Goal: Find specific page/section: Find specific page/section

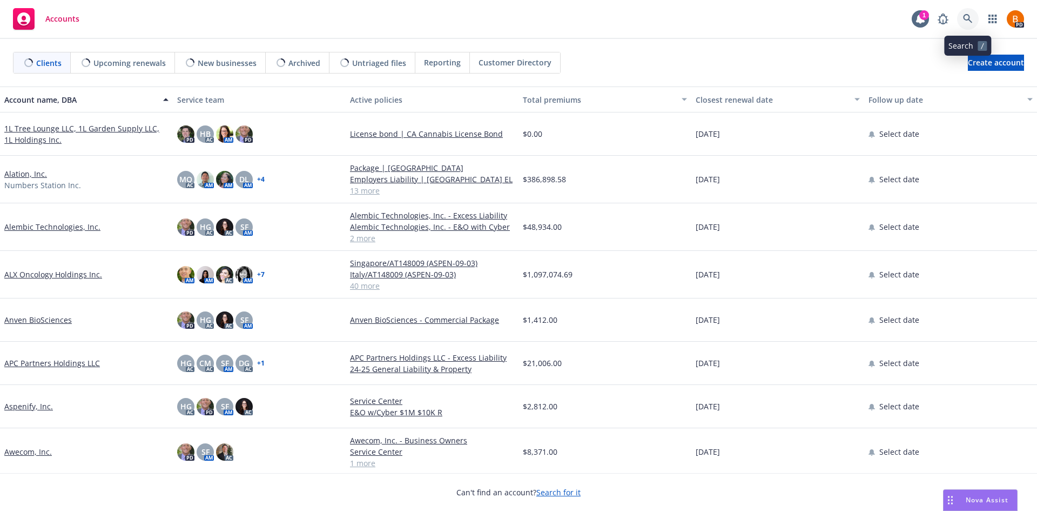
click at [965, 17] on icon at bounding box center [968, 19] width 10 height 10
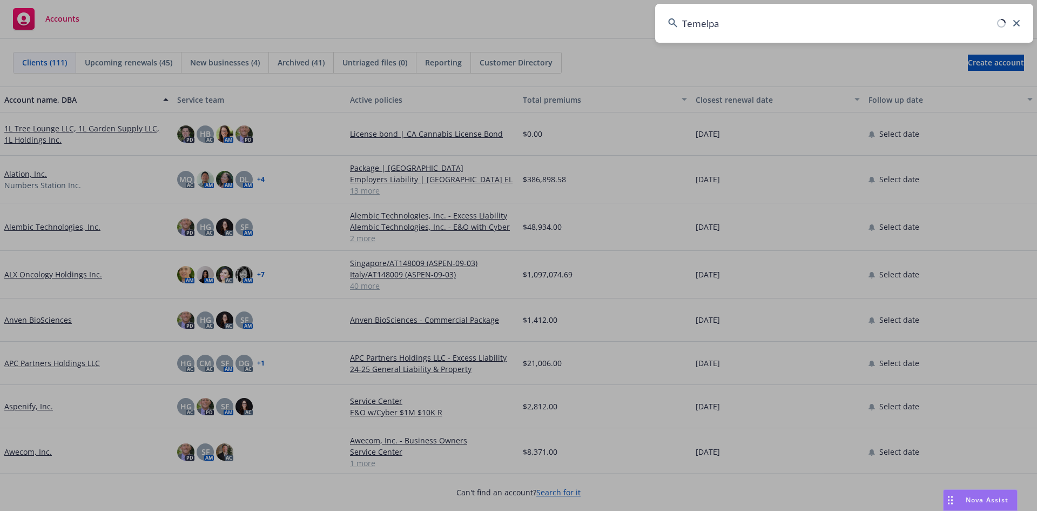
type input "Temelpa"
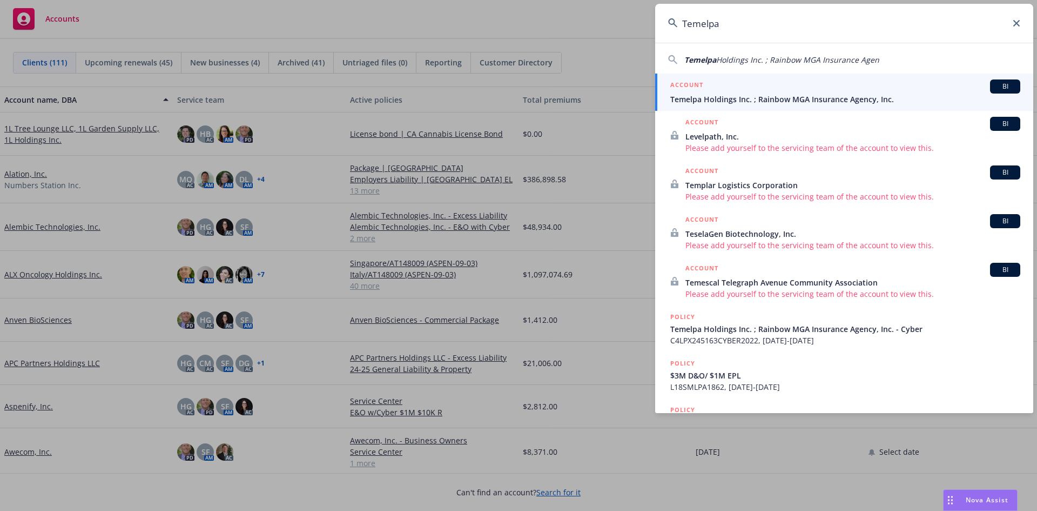
click at [829, 96] on span "Temelpa Holdings Inc. ; Rainbow MGA Insurance Agency, Inc." at bounding box center [845, 98] width 350 height 11
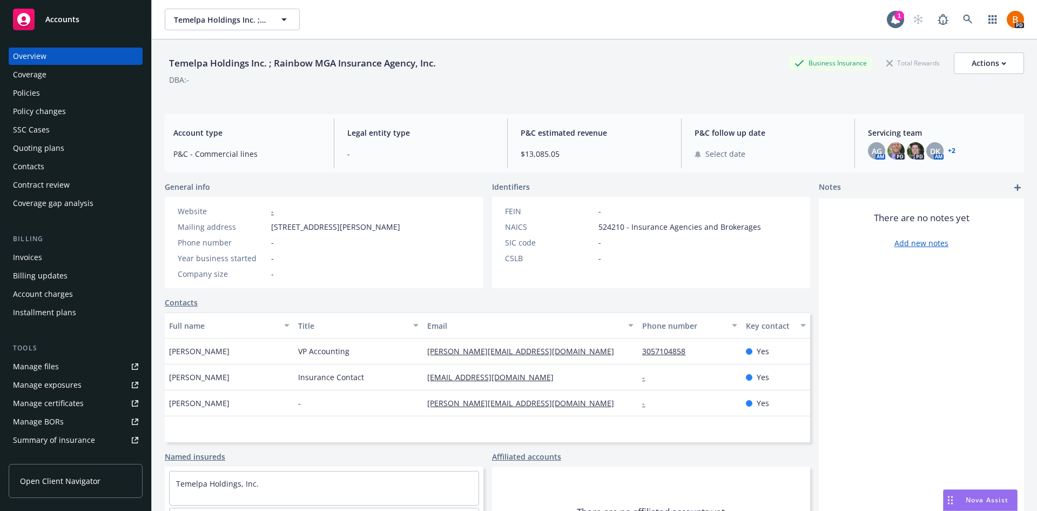
click at [52, 98] on div "Policies" at bounding box center [75, 92] width 125 height 17
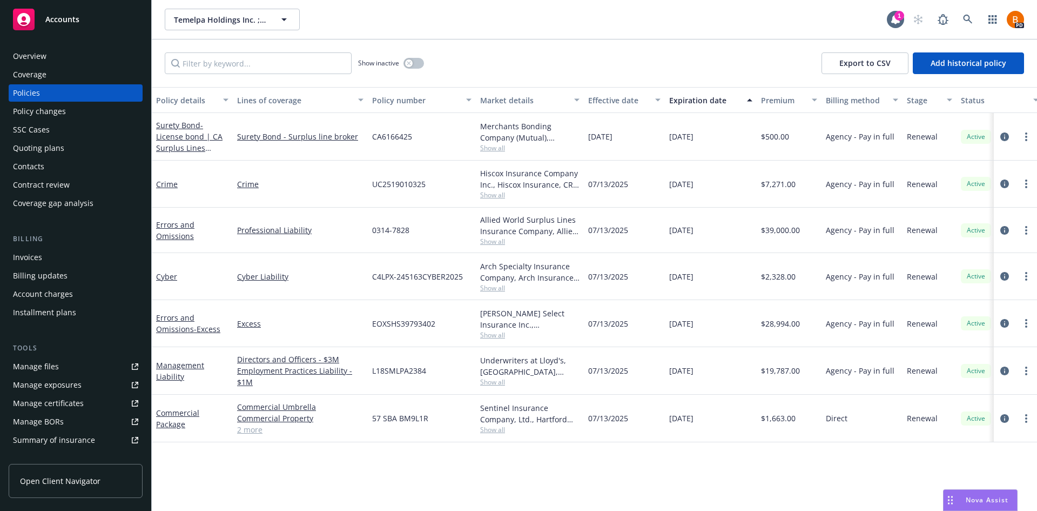
click at [25, 55] on div "Overview" at bounding box center [29, 56] width 33 height 17
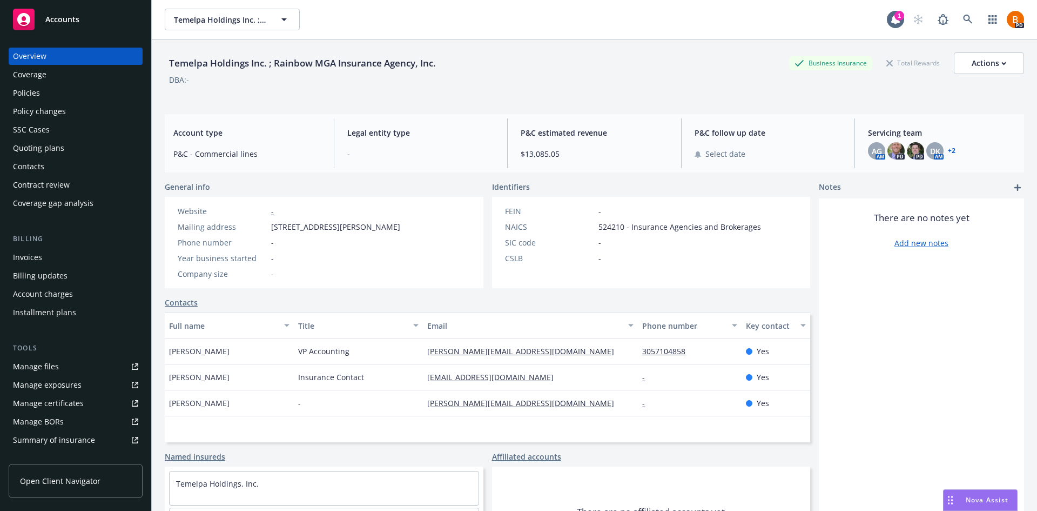
click at [948, 149] on link "+ 2" at bounding box center [952, 150] width 8 height 6
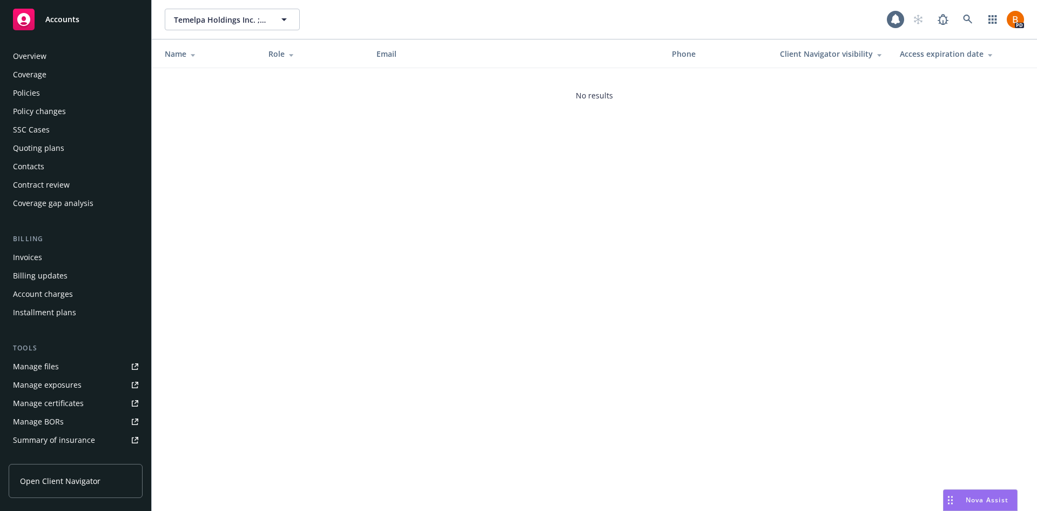
scroll to position [175, 0]
